Goal: Transaction & Acquisition: Purchase product/service

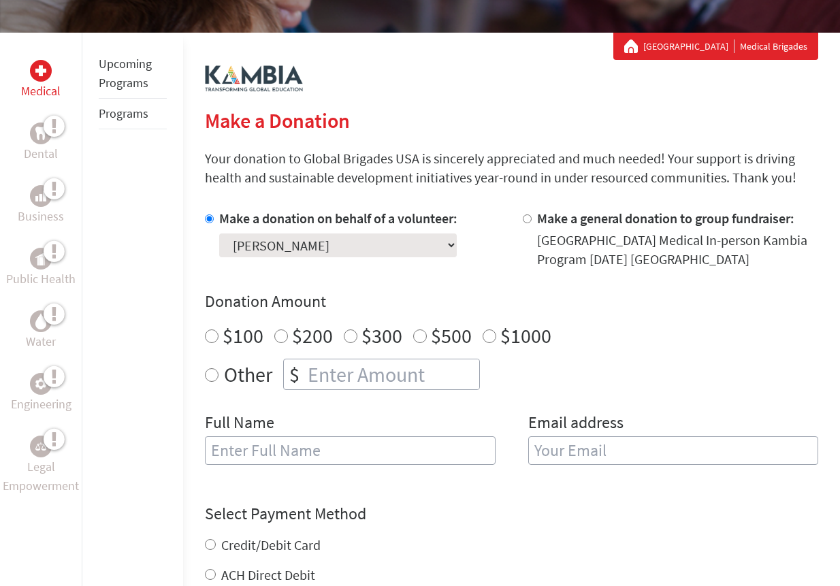
scroll to position [243, 0]
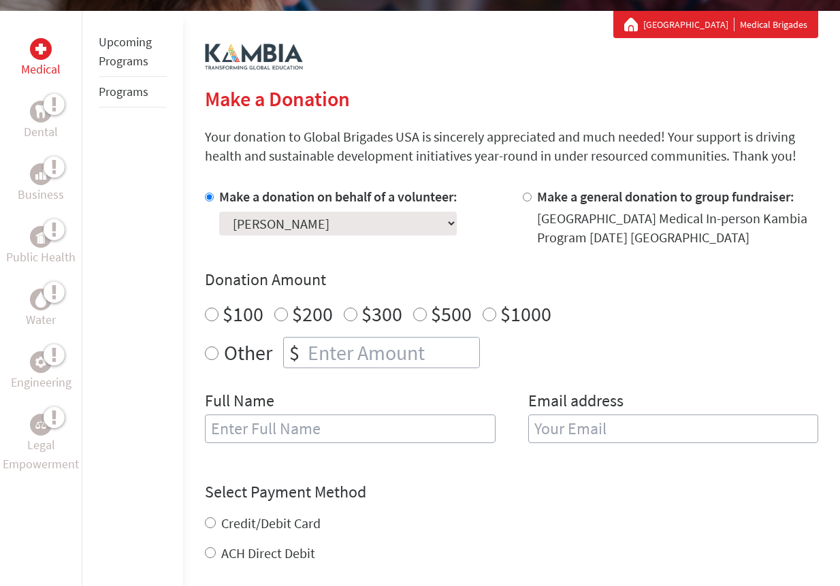
radio input "true"
click at [378, 355] on input "number" at bounding box center [392, 353] width 174 height 30
type input "250"
click at [351, 403] on div "Full Name" at bounding box center [350, 424] width 290 height 69
click at [349, 426] on input "[PERSON_NAME]" at bounding box center [350, 429] width 290 height 29
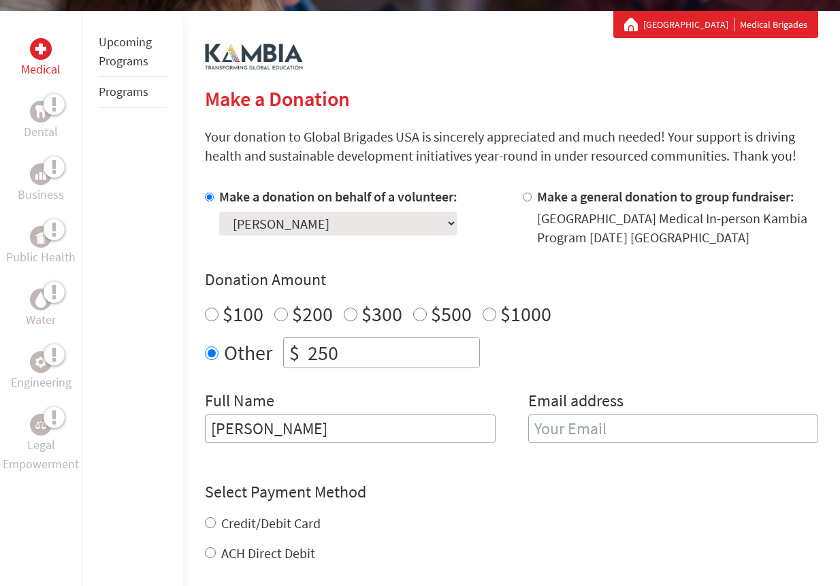
click at [336, 396] on div "Full Name [PERSON_NAME]" at bounding box center [350, 424] width 290 height 69
click at [321, 428] on input "[PERSON_NAME]" at bounding box center [350, 429] width 290 height 29
type input "[PERSON_NAME]"
type input "[PERSON_NAME][EMAIL_ADDRESS][PERSON_NAME][DOMAIN_NAME]"
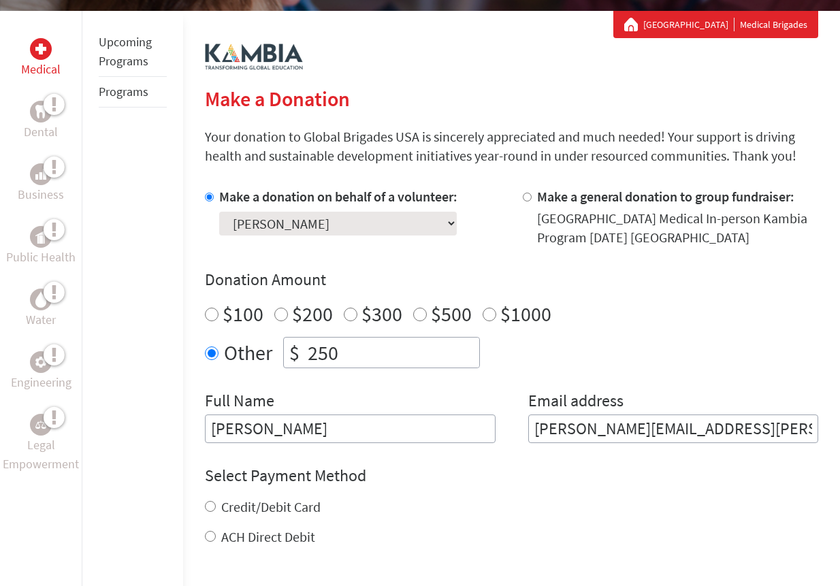
click at [579, 458] on form "Make a donation on behalf of a volunteer: Select a volunteer... [PERSON_NAME] […" at bounding box center [511, 449] width 613 height 524
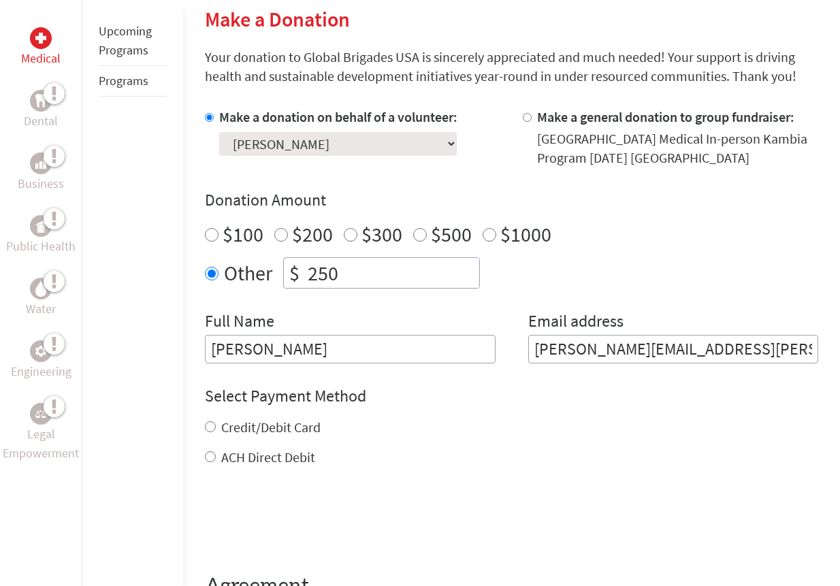
scroll to position [323, 0]
click at [216, 425] on div "Credit/Debit Card" at bounding box center [511, 426] width 613 height 19
click at [207, 429] on input "Credit/Debit Card" at bounding box center [210, 426] width 11 height 11
radio input "true"
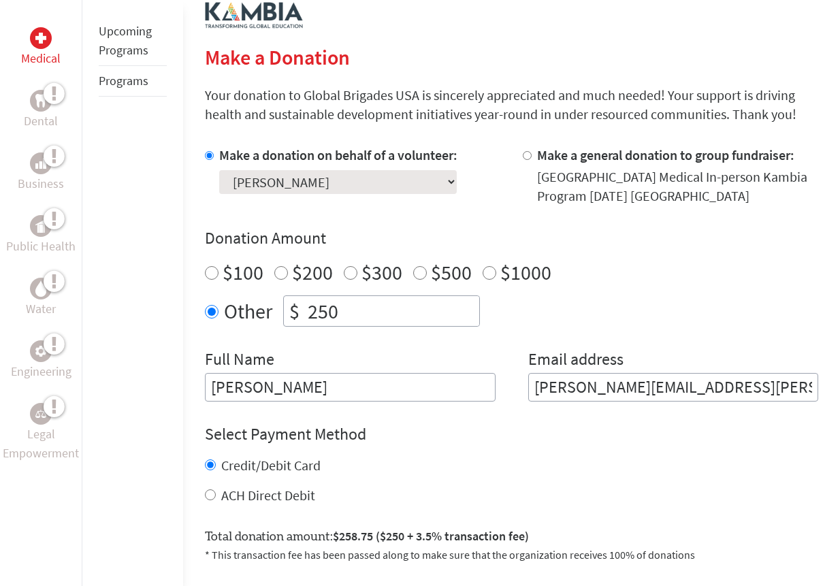
scroll to position [280, 0]
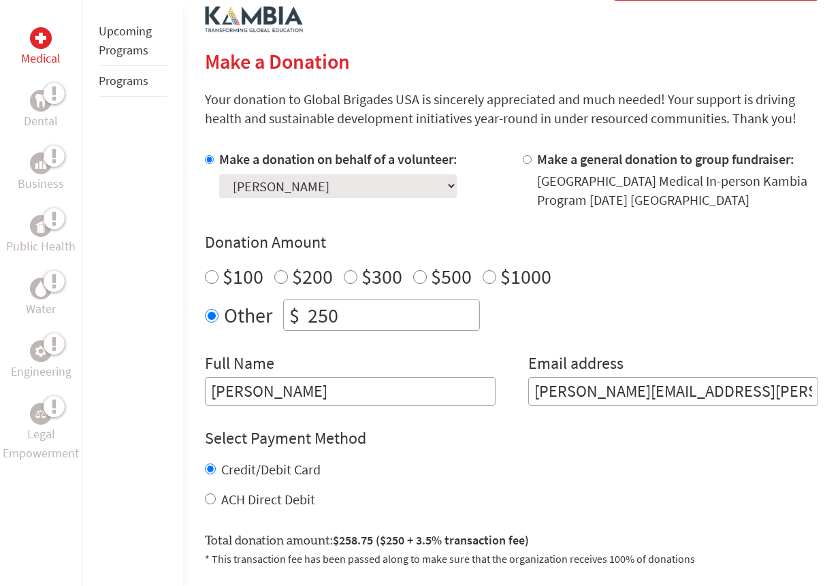
click at [364, 224] on div "Make a donation on behalf of a volunteer: Select a volunteer... [PERSON_NAME] […" at bounding box center [511, 278] width 613 height 256
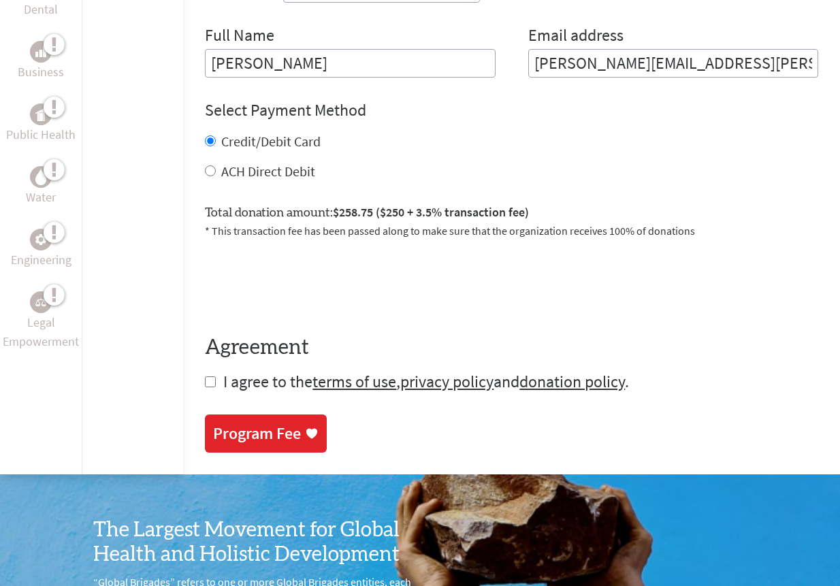
scroll to position [609, 0]
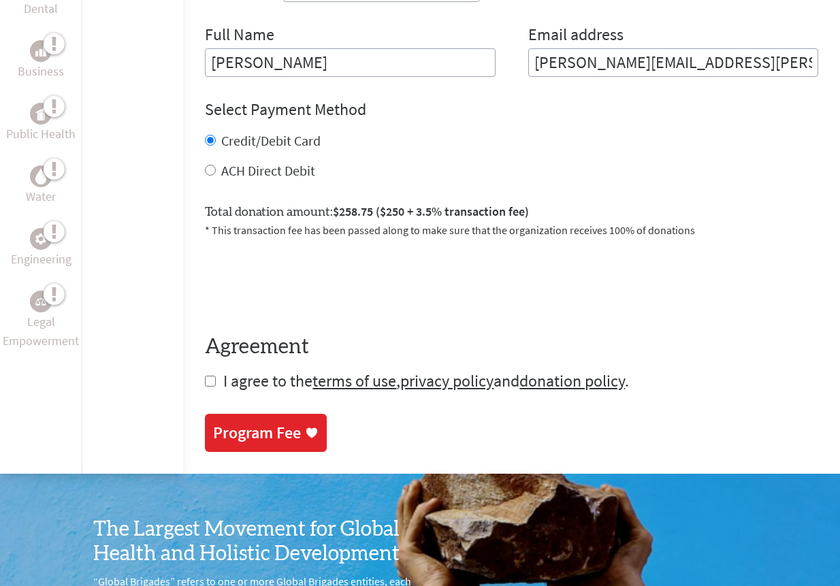
click at [211, 172] on input "ACH Direct Debit" at bounding box center [210, 170] width 11 height 11
radio input "true"
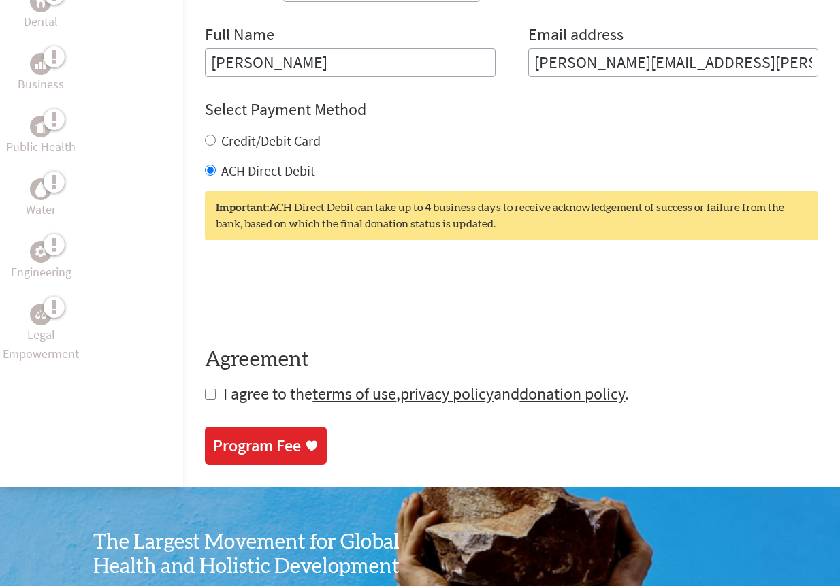
click at [214, 141] on input "Credit/Debit Card" at bounding box center [210, 140] width 11 height 11
radio input "true"
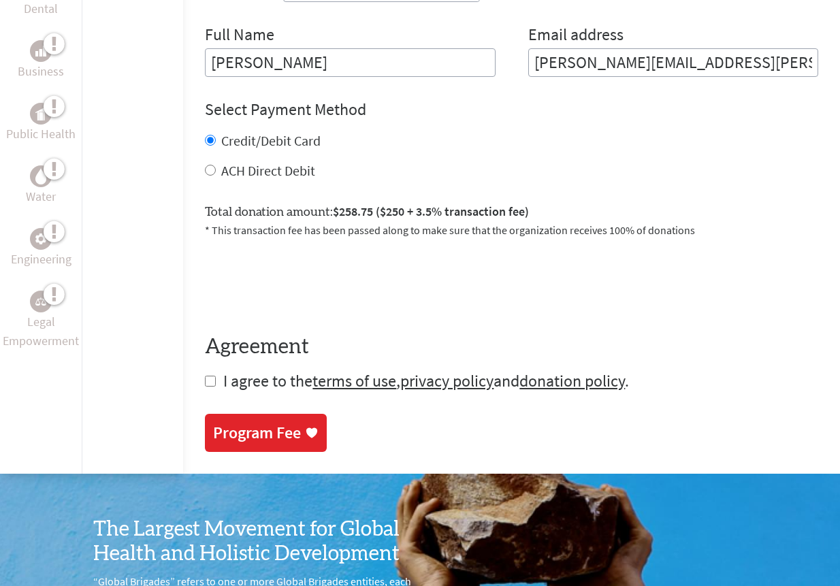
click at [213, 383] on input "checkbox" at bounding box center [210, 381] width 11 height 11
checkbox input "true"
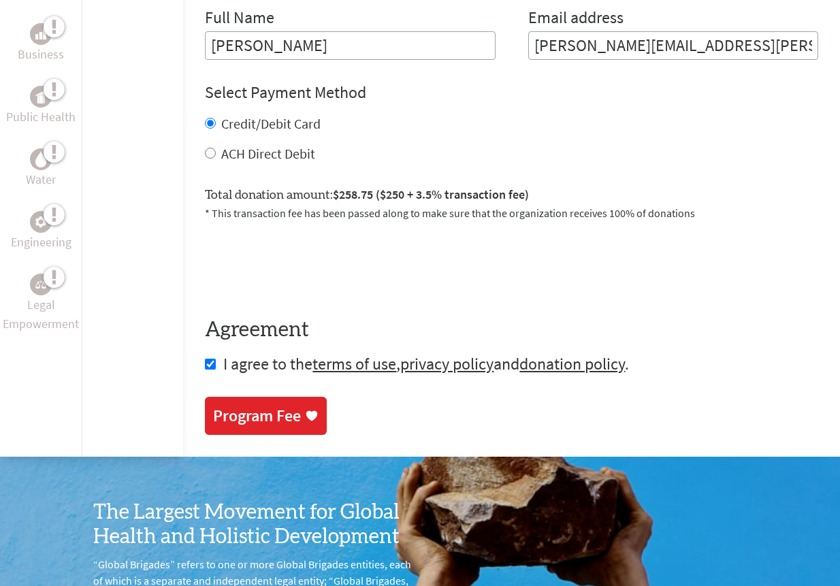
scroll to position [614, 0]
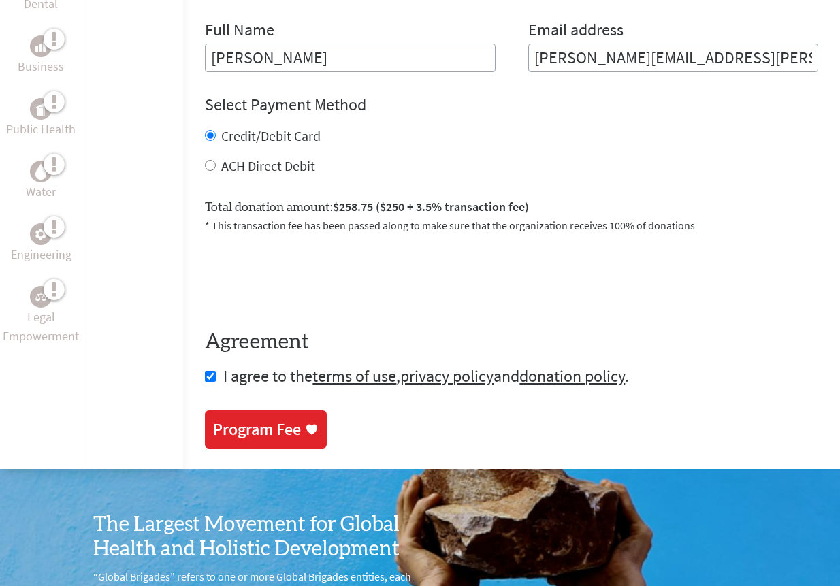
click at [249, 439] on div "Program Fee" at bounding box center [257, 430] width 88 height 22
